Goal: Information Seeking & Learning: Find specific fact

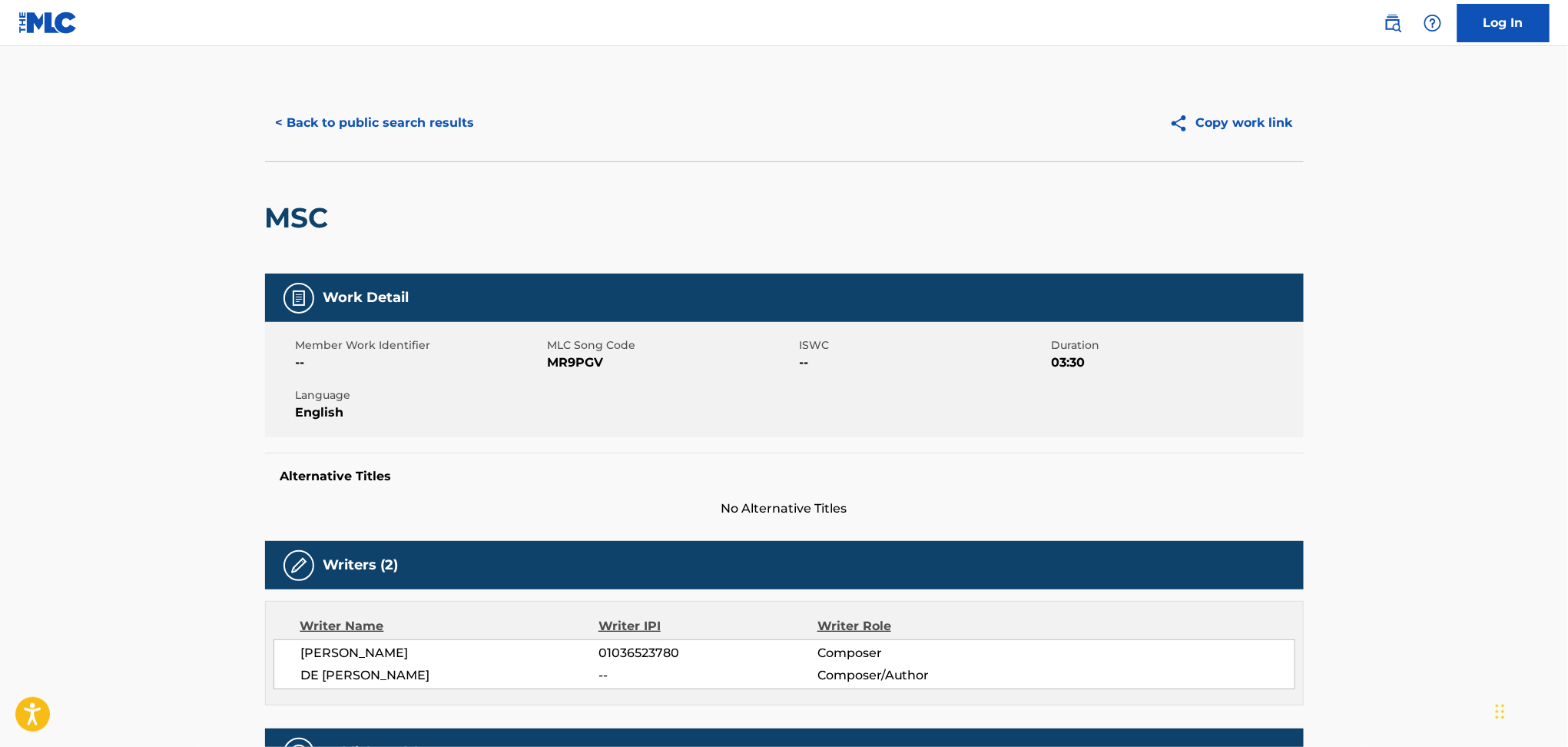
click at [428, 133] on button "< Back to public search results" at bounding box center [375, 123] width 220 height 39
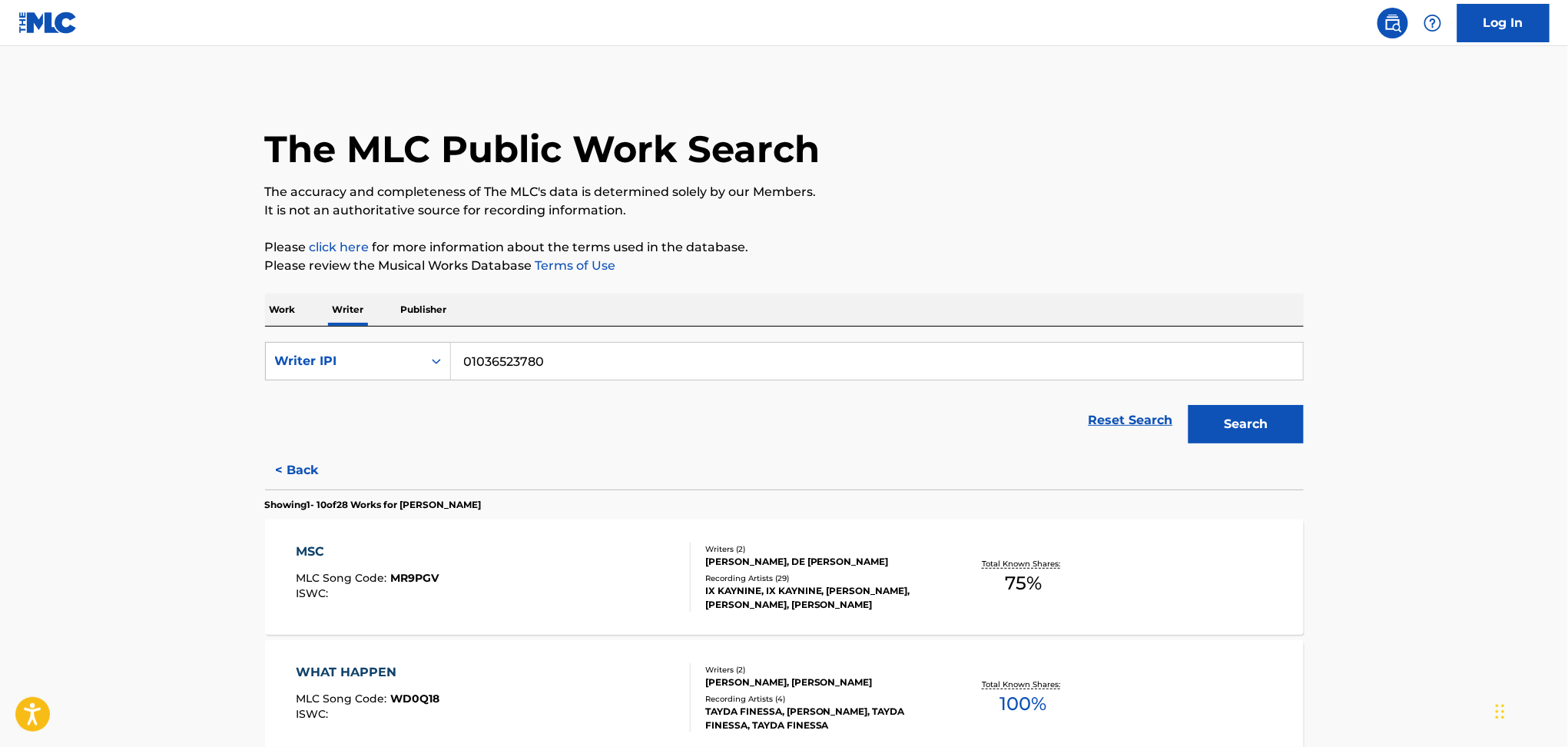
drag, startPoint x: 308, startPoint y: 317, endPoint x: 296, endPoint y: 317, distance: 12.0
click at [296, 317] on div "Work Writer Publisher" at bounding box center [784, 310] width 1039 height 32
click at [296, 317] on p "Work" at bounding box center [282, 310] width 35 height 32
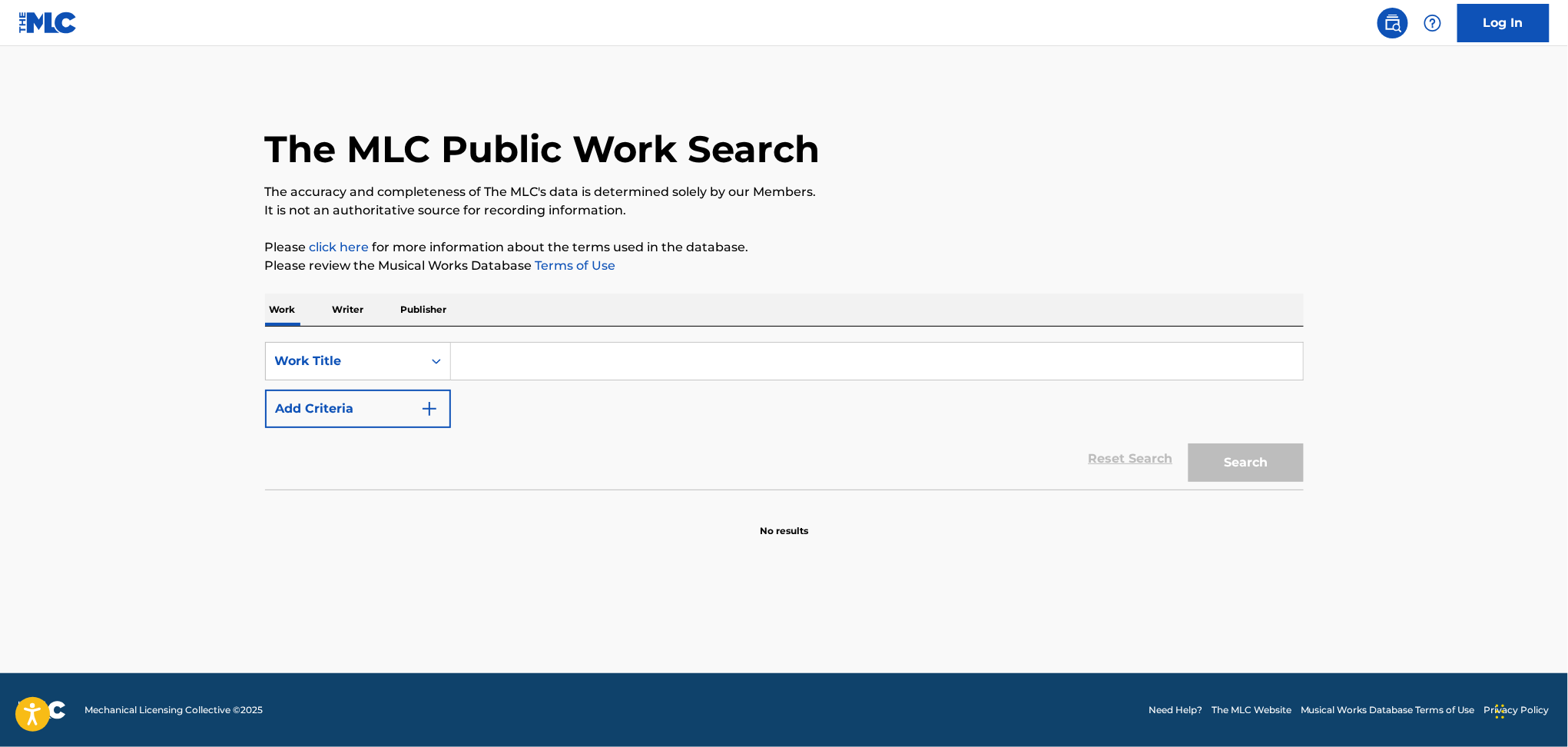
click at [528, 355] on input "Search Form" at bounding box center [878, 361] width 853 height 37
type input "[GEOGRAPHIC_DATA]"
click at [325, 415] on button "Add Criteria" at bounding box center [358, 408] width 186 height 39
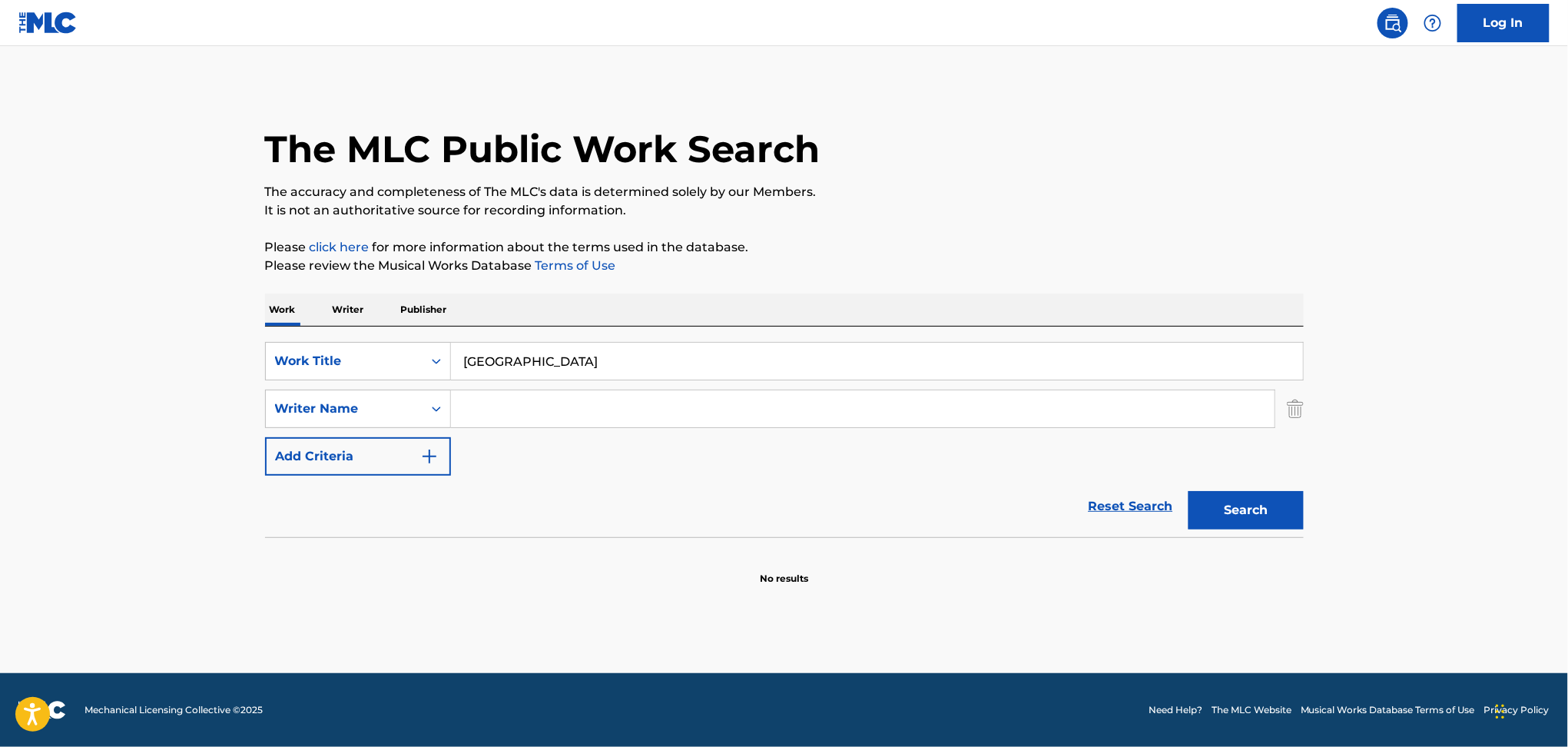
click at [482, 408] on input "Search Form" at bounding box center [863, 408] width 824 height 37
paste input "[PERSON_NAME]"
type input "[PERSON_NAME]"
click at [1239, 519] on button "Search" at bounding box center [1246, 510] width 116 height 39
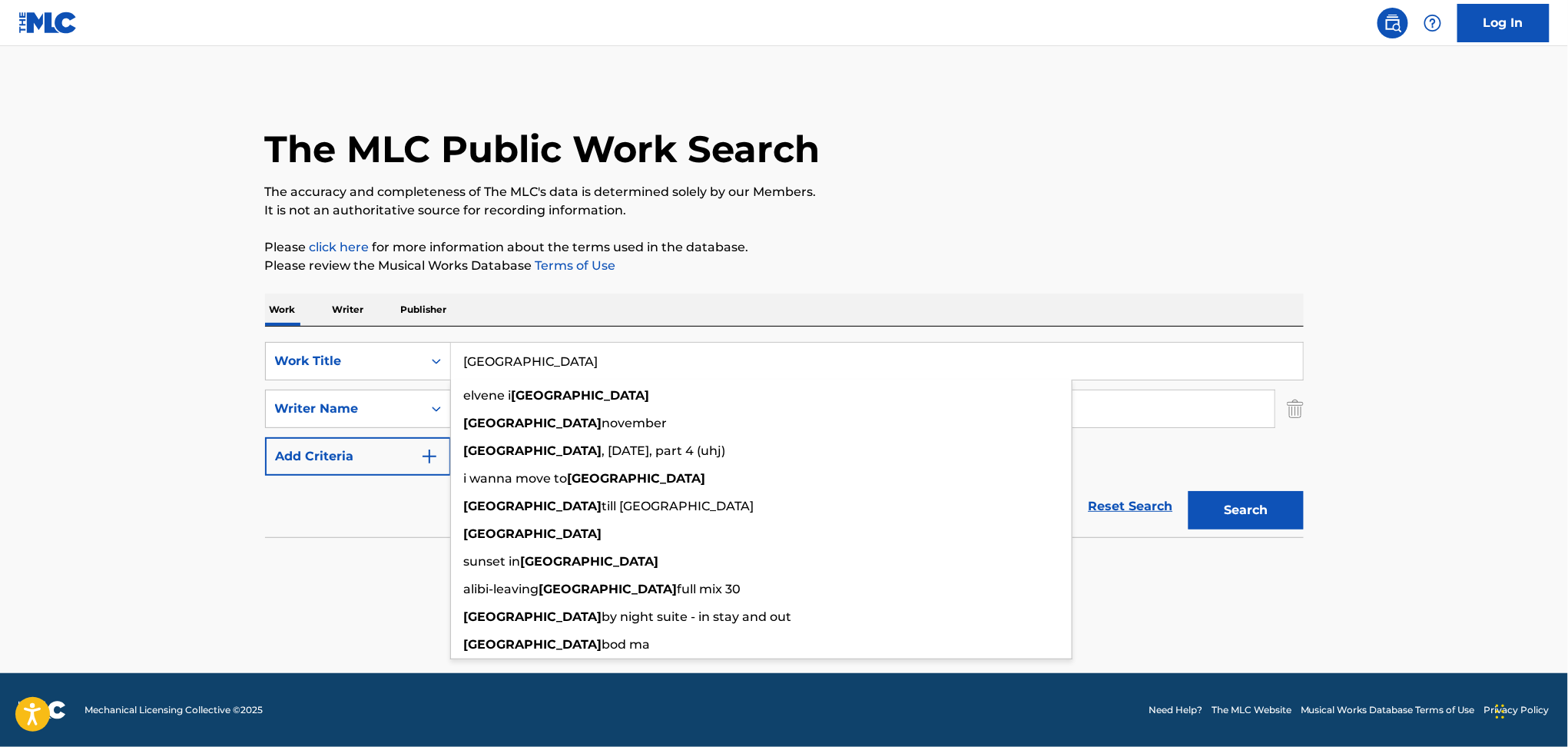
drag, startPoint x: 504, startPoint y: 367, endPoint x: 458, endPoint y: 373, distance: 46.4
click at [458, 372] on input "[GEOGRAPHIC_DATA]" at bounding box center [878, 361] width 853 height 37
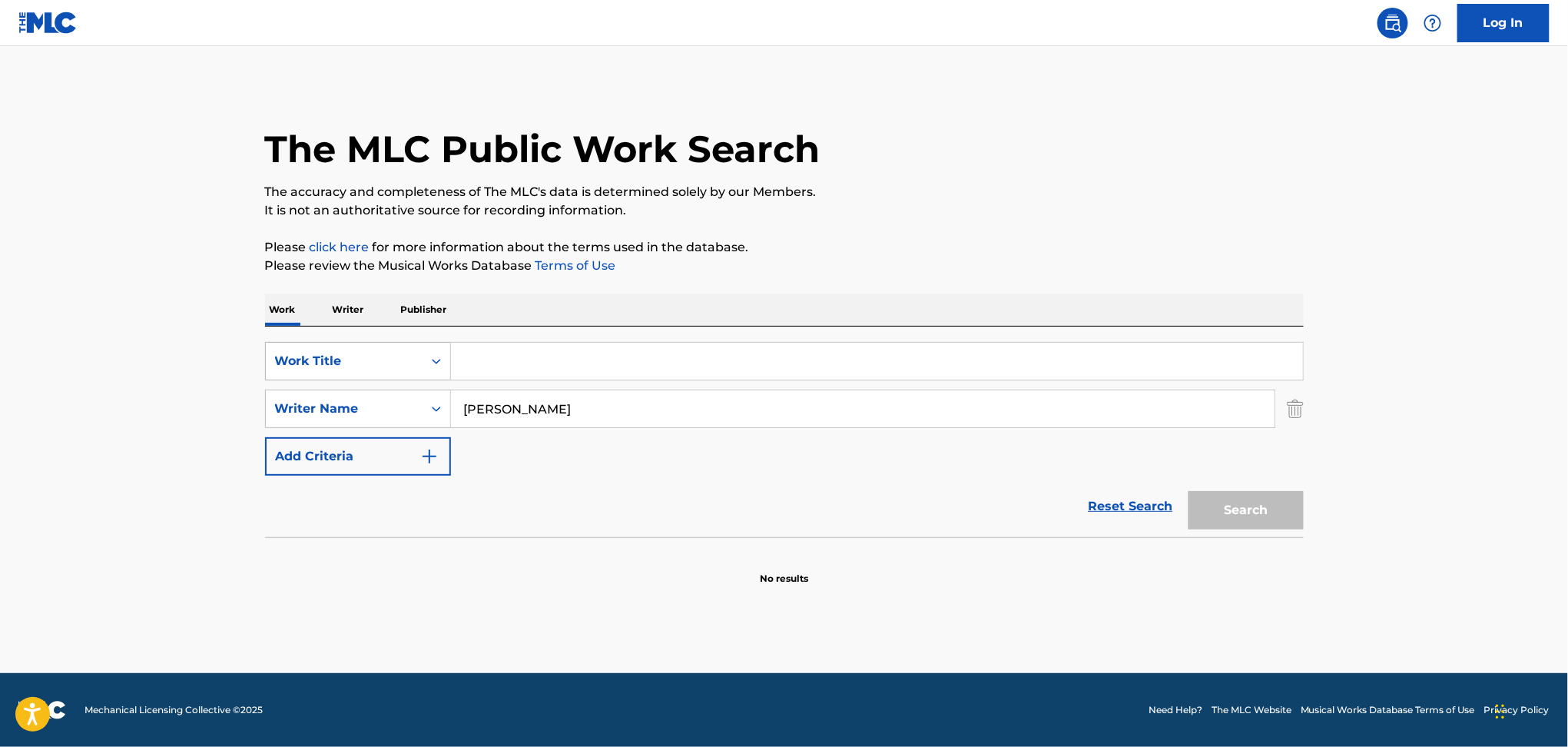
click at [377, 365] on div "Work Title" at bounding box center [344, 361] width 138 height 19
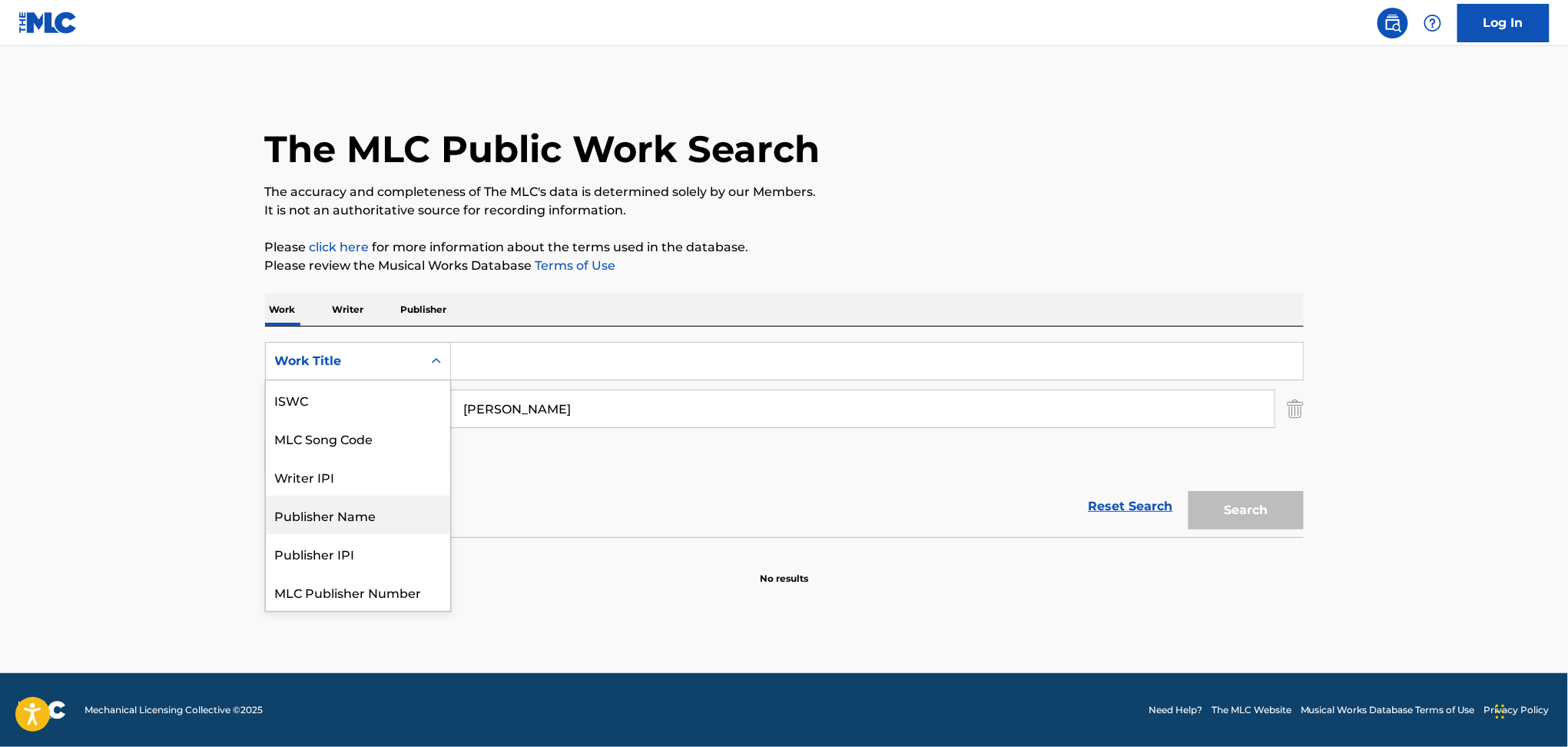
scroll to position [39, 0]
